Goal: Transaction & Acquisition: Download file/media

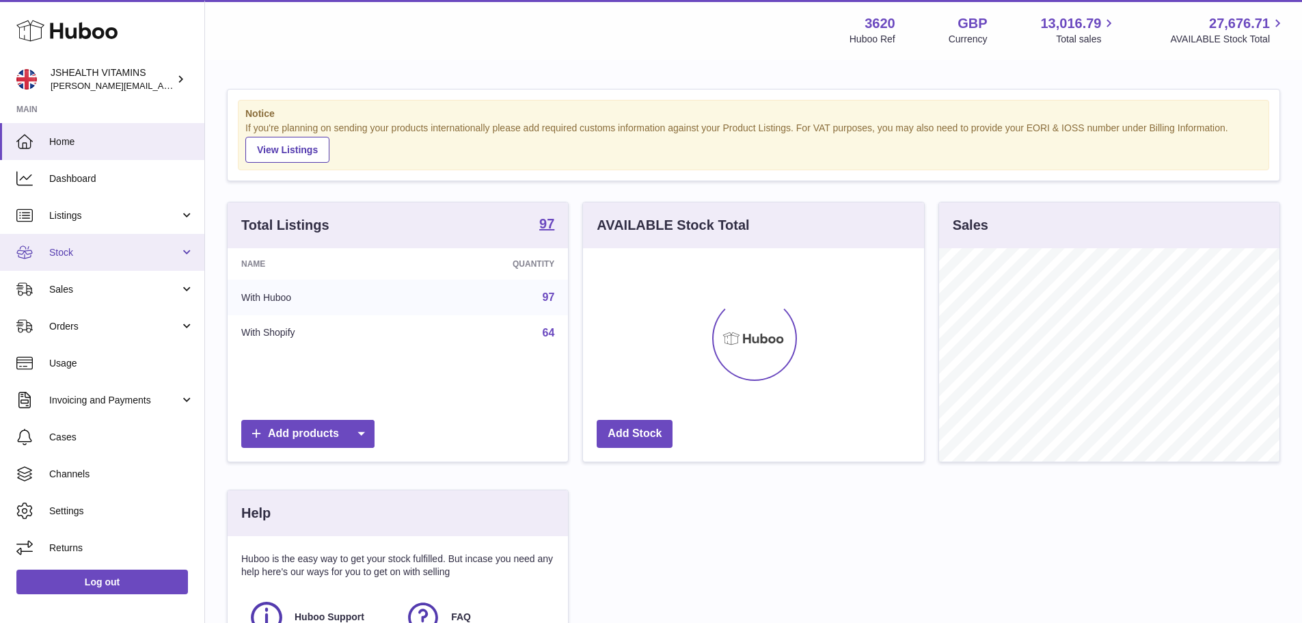
scroll to position [213, 341]
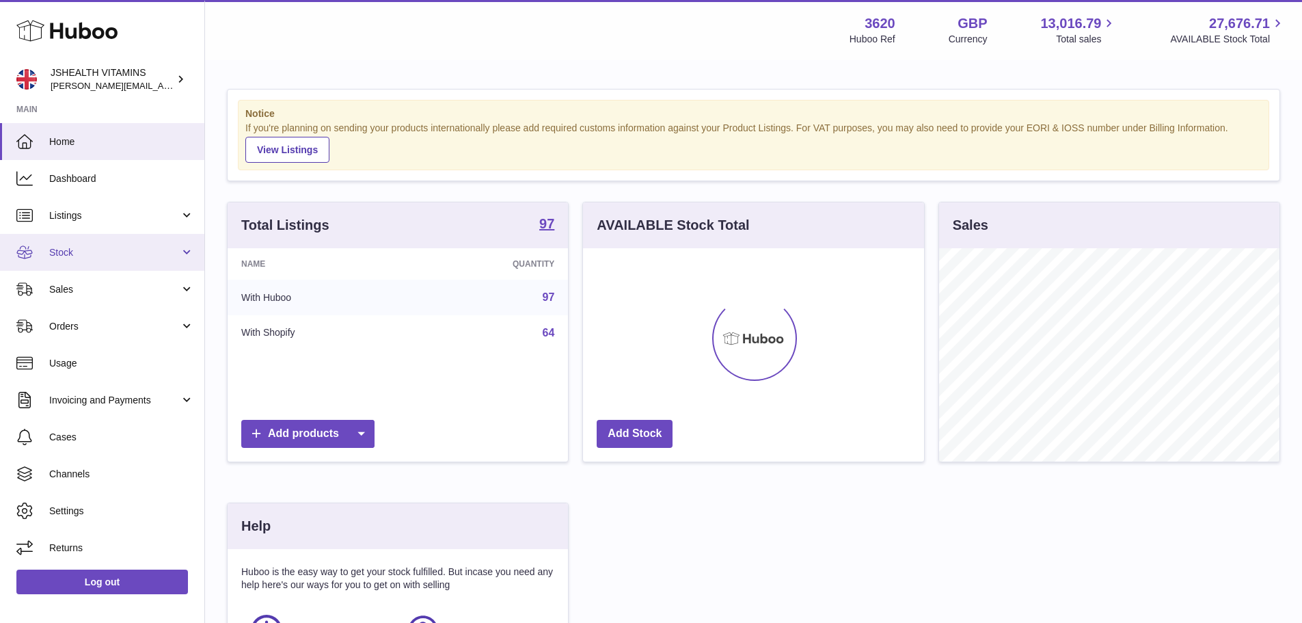
click at [91, 249] on span "Stock" at bounding box center [114, 252] width 131 height 13
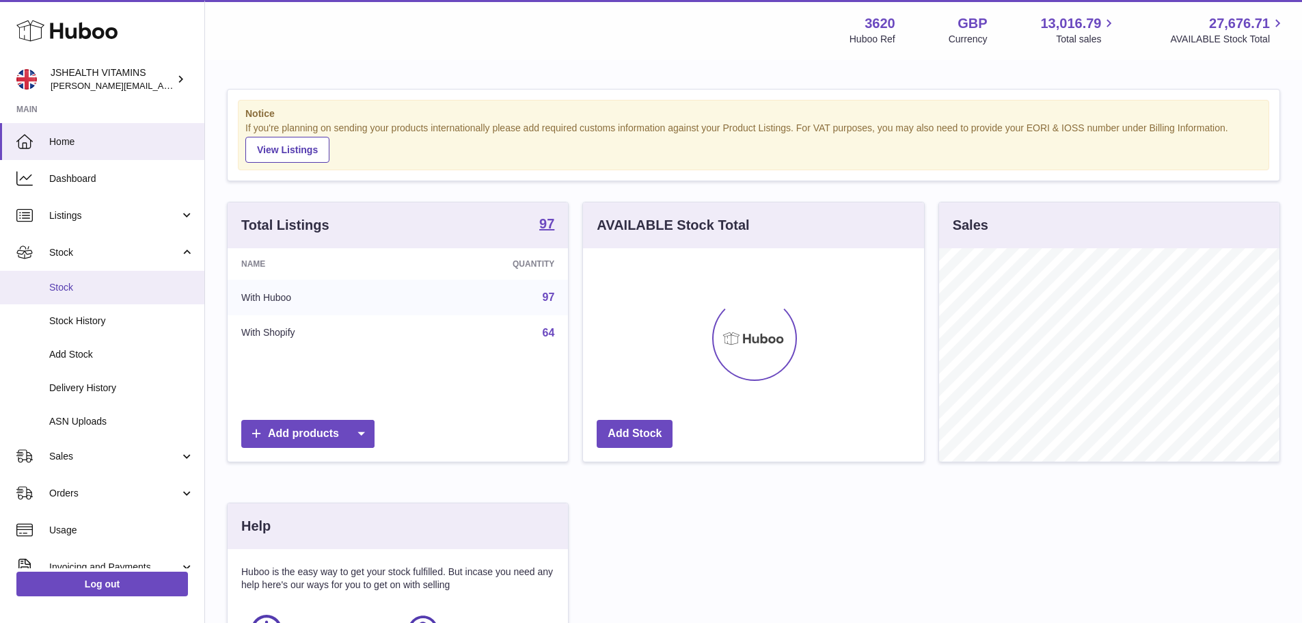
click at [90, 289] on span "Stock" at bounding box center [121, 287] width 145 height 13
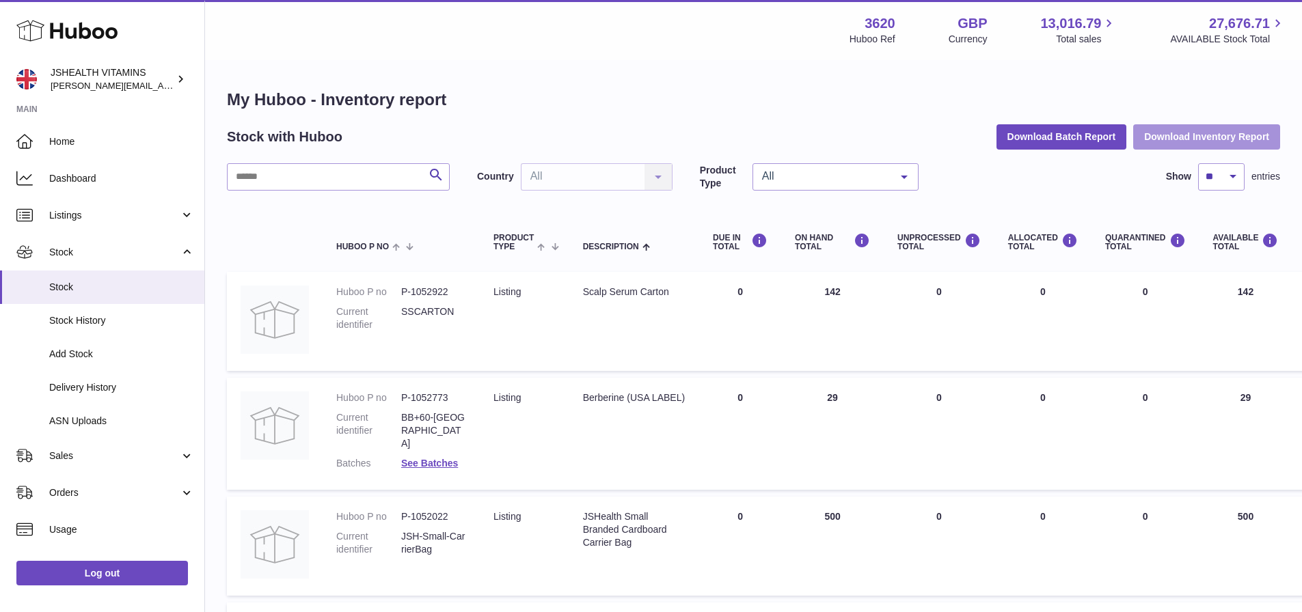
click at [1176, 131] on button "Download Inventory Report" at bounding box center [1206, 136] width 147 height 25
